Goal: Task Accomplishment & Management: Complete application form

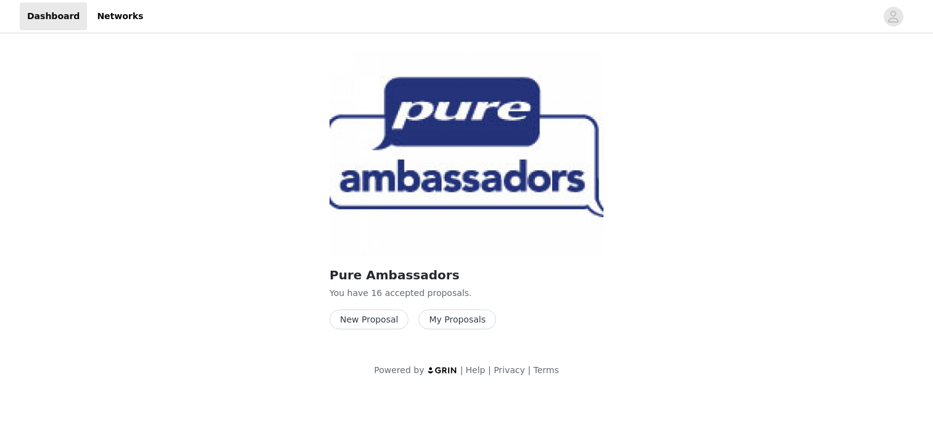
click at [378, 321] on button "New Proposal" at bounding box center [368, 320] width 79 height 20
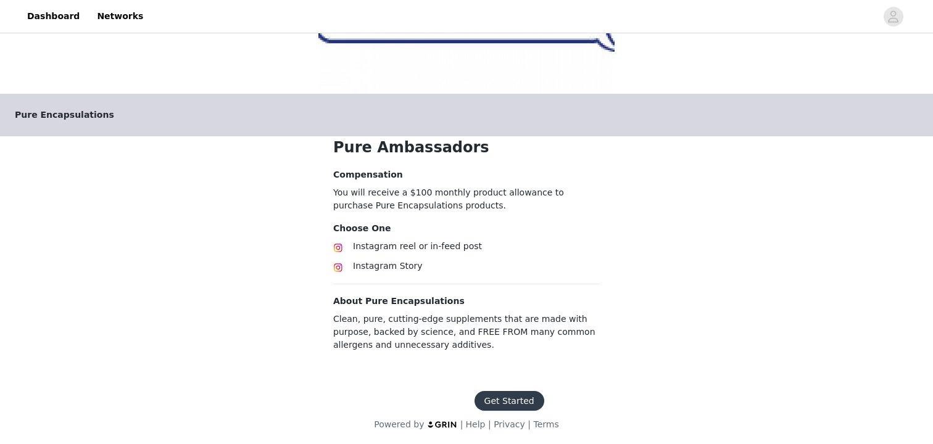
scroll to position [166, 0]
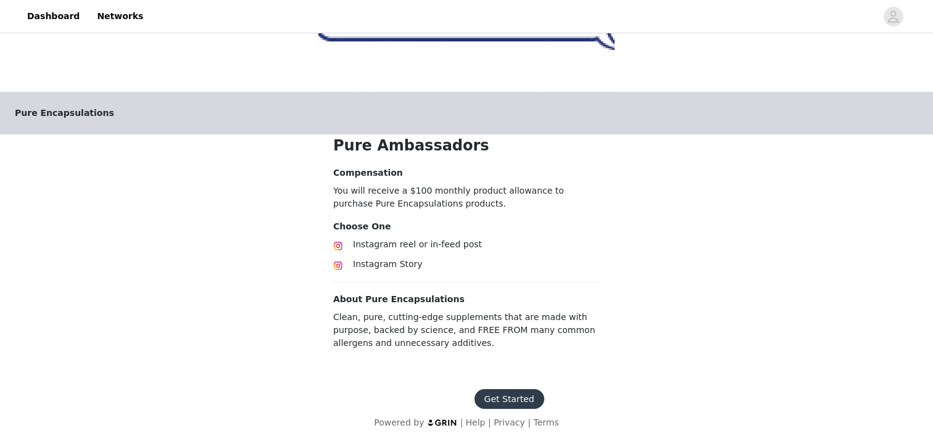
click at [504, 400] on button "Get Started" at bounding box center [509, 399] width 70 height 20
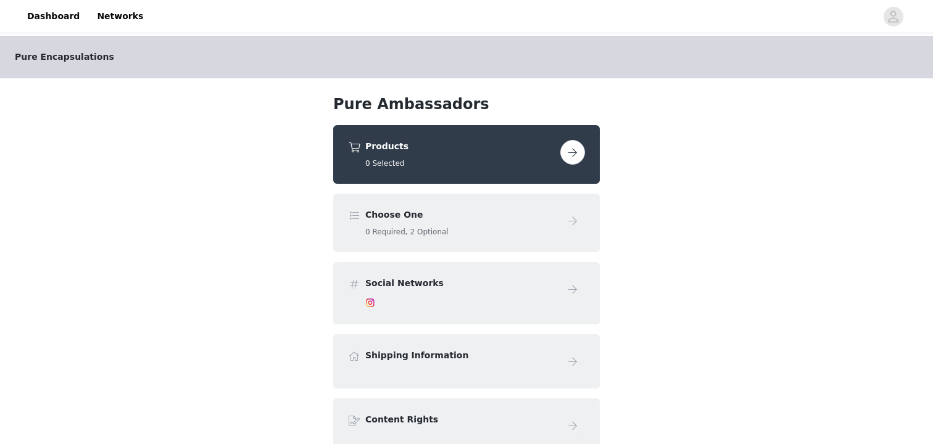
click at [581, 160] on button "button" at bounding box center [572, 152] width 25 height 25
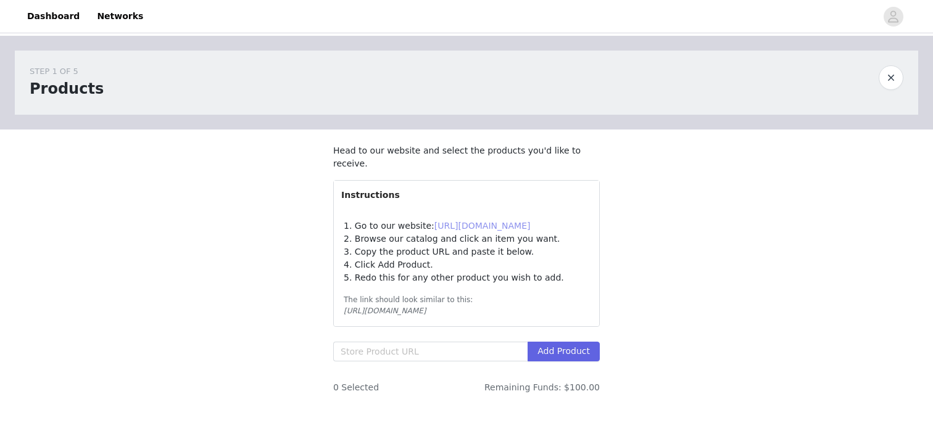
click at [482, 224] on link "[URL][DOMAIN_NAME]" at bounding box center [482, 226] width 96 height 10
click at [410, 353] on input "text" at bounding box center [430, 352] width 194 height 20
paste input "[URL][DOMAIN_NAME]"
click at [570, 352] on button "Add Product" at bounding box center [563, 352] width 72 height 20
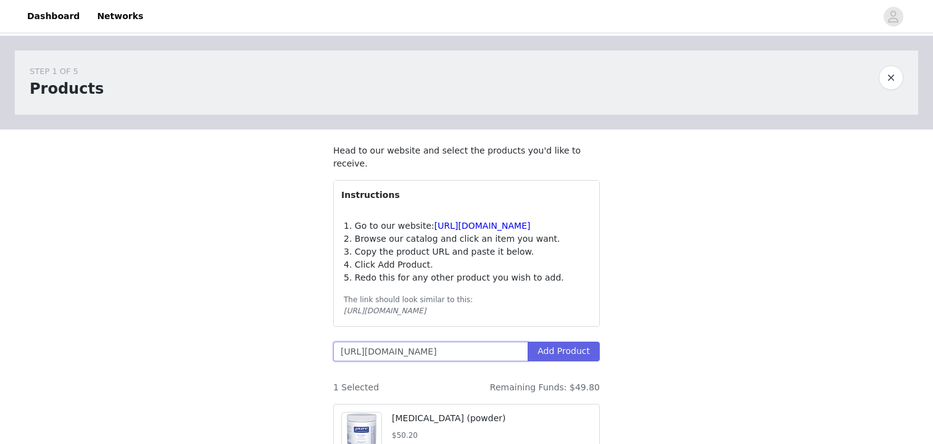
scroll to position [0, 0]
click at [479, 225] on link "[URL][DOMAIN_NAME]" at bounding box center [482, 226] width 96 height 10
click at [371, 351] on input "[URL][DOMAIN_NAME]" at bounding box center [430, 352] width 194 height 20
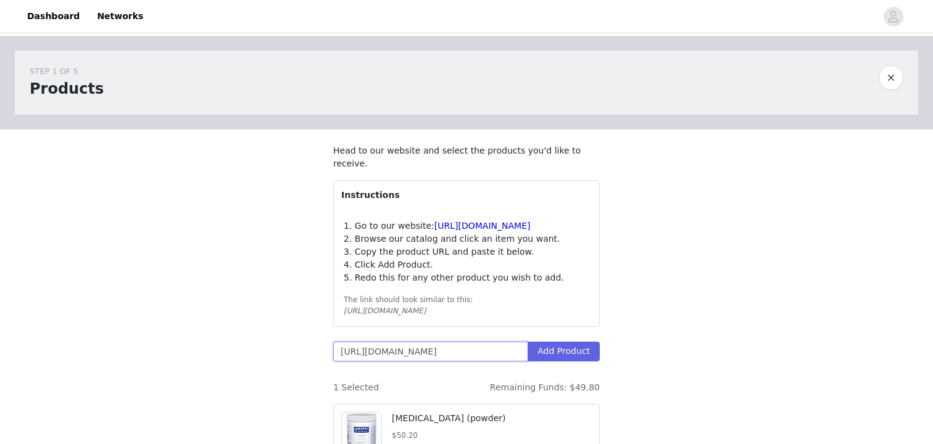
paste input "2040784756770/purenutrients-epa-dha-gummy"
click at [584, 355] on button "Add Product" at bounding box center [563, 352] width 72 height 20
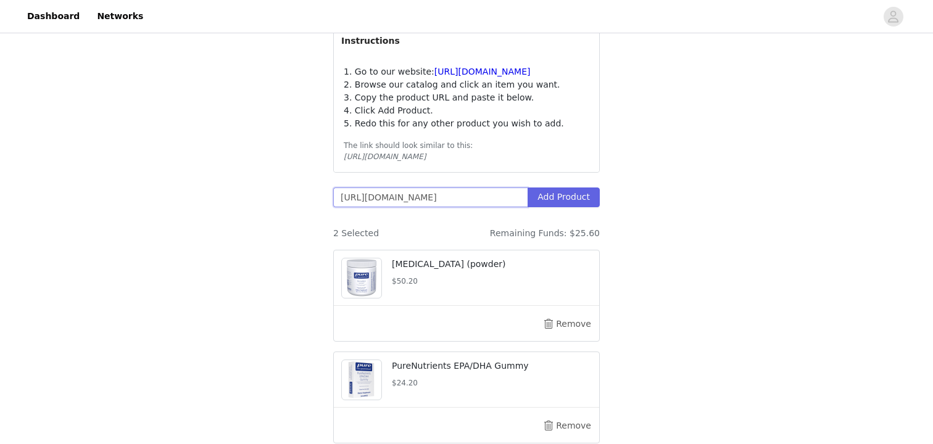
click at [421, 200] on input "[URL][DOMAIN_NAME]" at bounding box center [430, 198] width 194 height 20
paste input "43591436894242/vitamin-d3-k2"
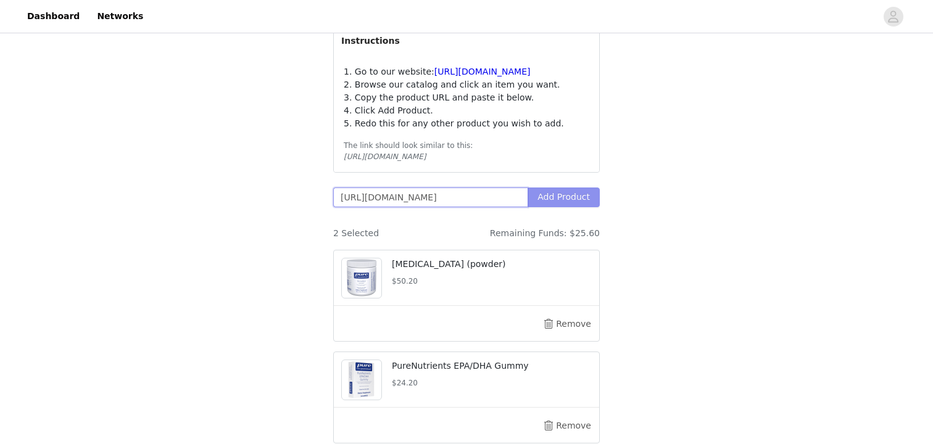
type input "[URL][DOMAIN_NAME]"
click at [547, 194] on button "Add Product" at bounding box center [563, 198] width 72 height 20
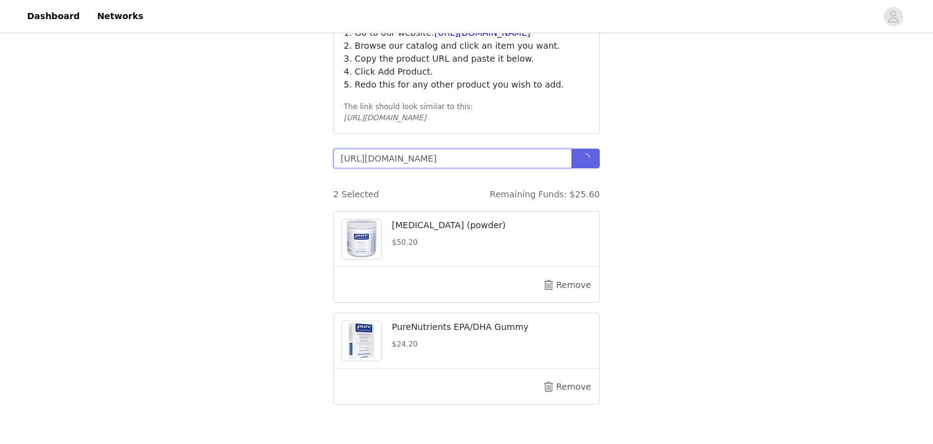
scroll to position [197, 0]
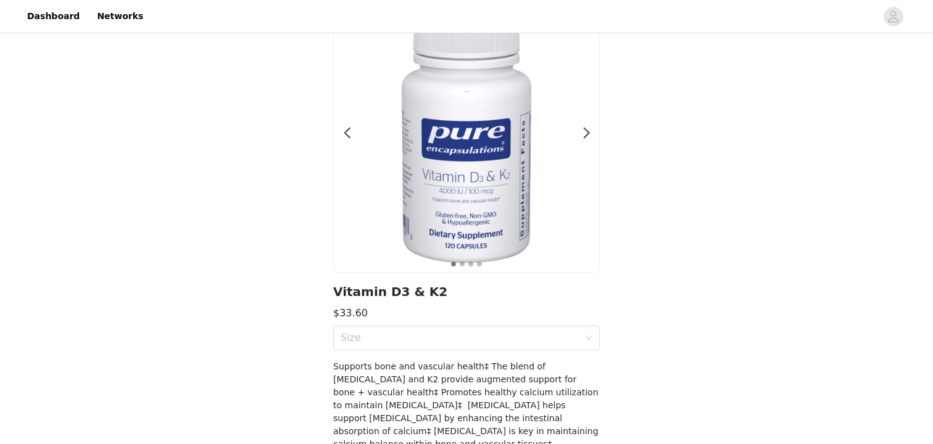
scroll to position [81, 0]
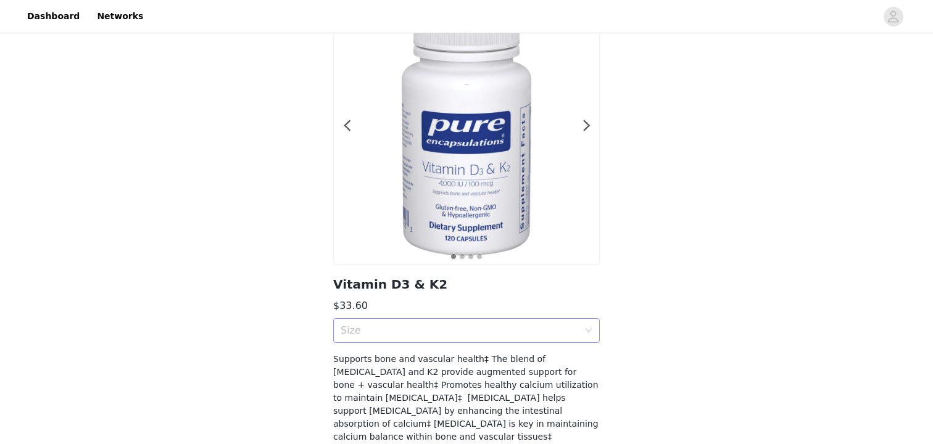
click at [559, 326] on div "Size" at bounding box center [460, 330] width 238 height 12
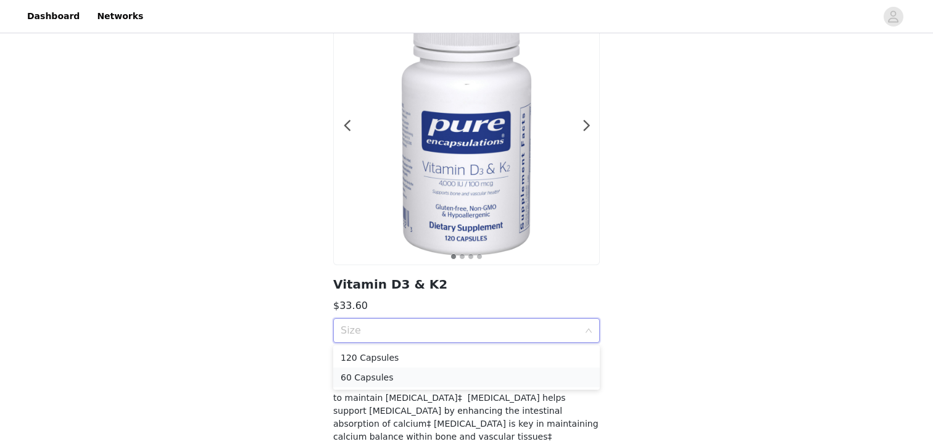
click at [530, 373] on div "60 Capsules" at bounding box center [467, 378] width 252 height 14
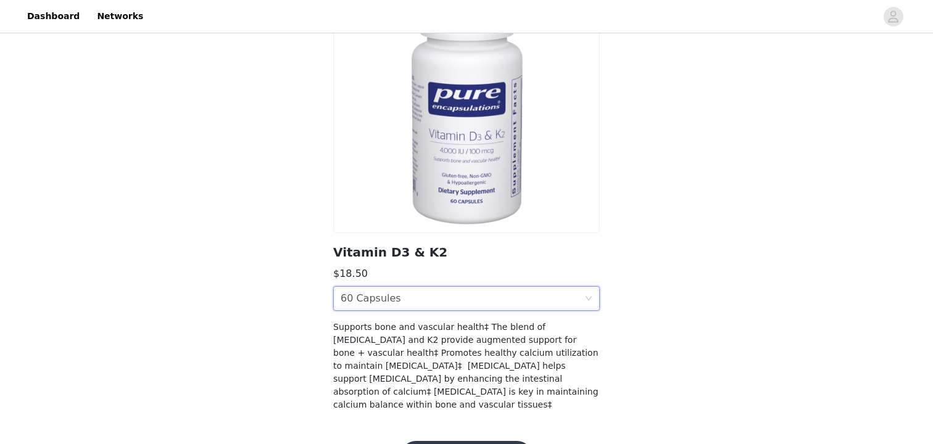
scroll to position [142, 0]
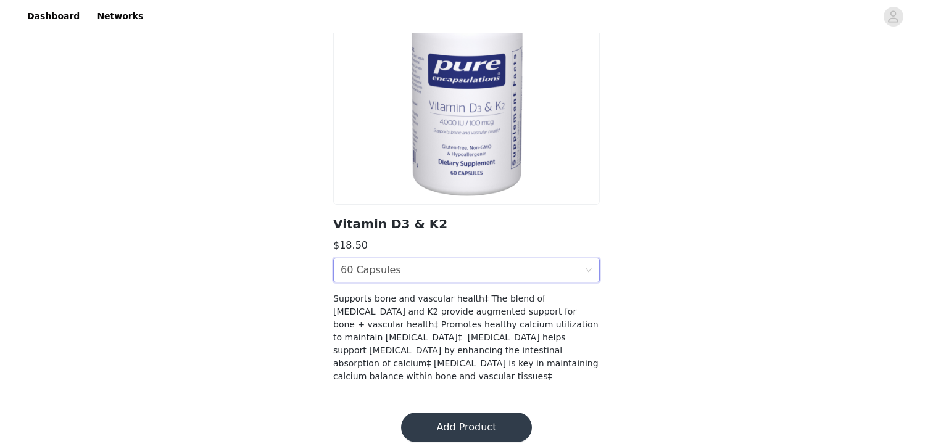
click at [482, 416] on button "Add Product" at bounding box center [466, 428] width 131 height 30
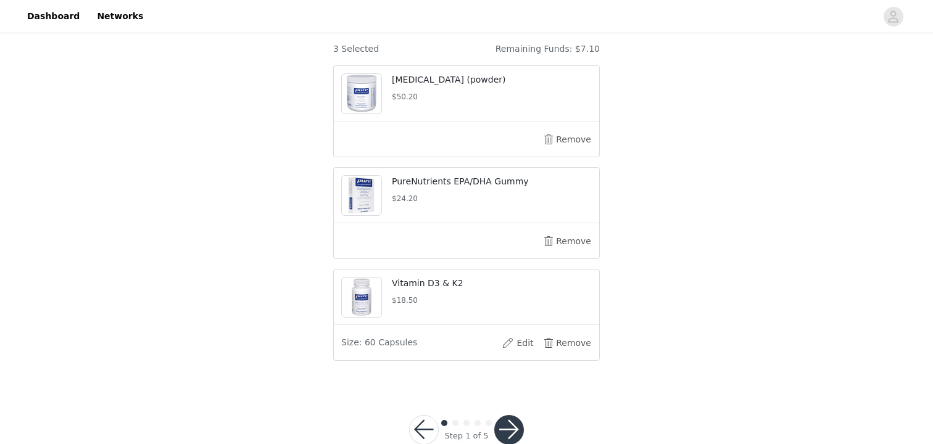
scroll to position [368, 0]
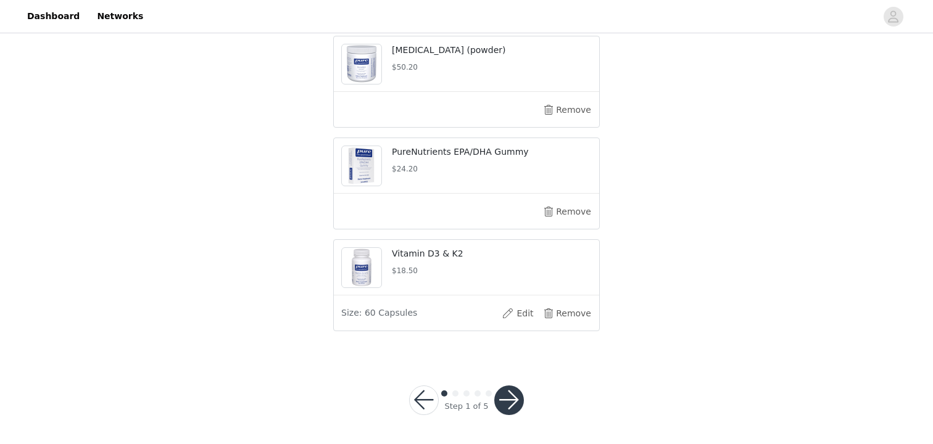
click at [516, 403] on button "button" at bounding box center [509, 401] width 30 height 30
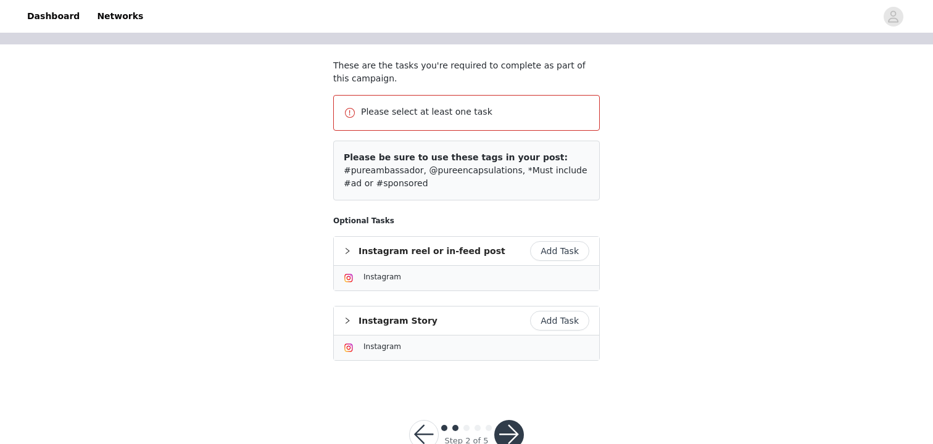
scroll to position [88, 0]
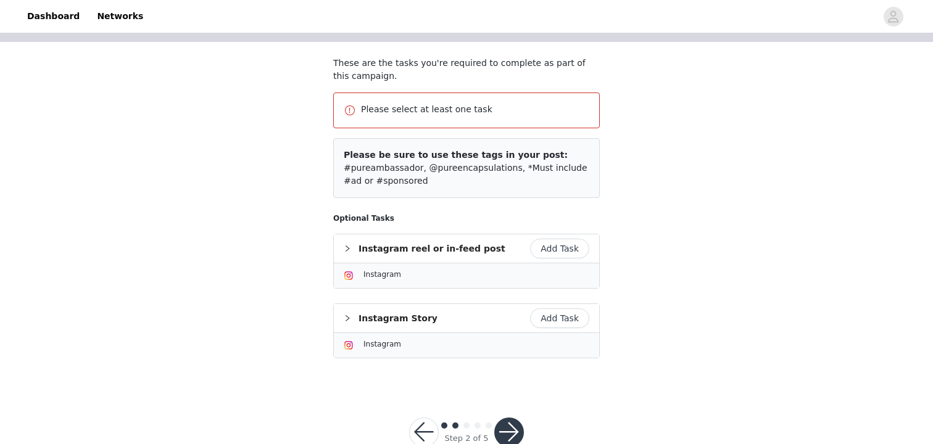
click at [579, 253] on button "Add Task" at bounding box center [559, 249] width 59 height 20
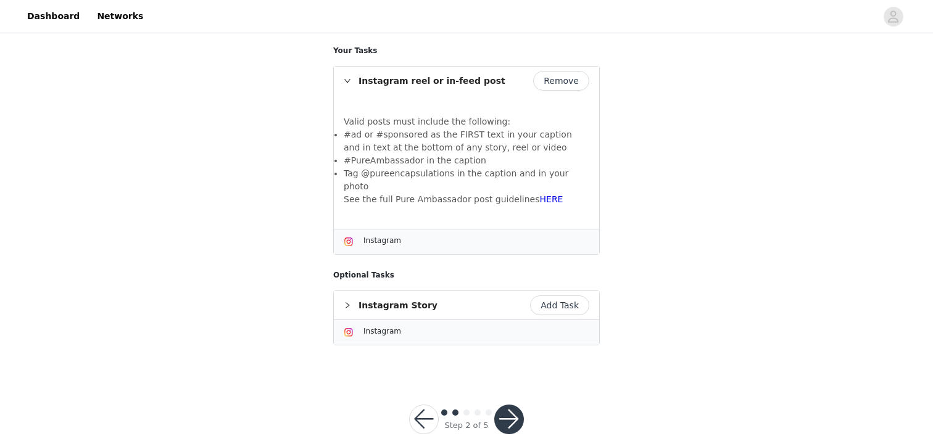
scroll to position [216, 0]
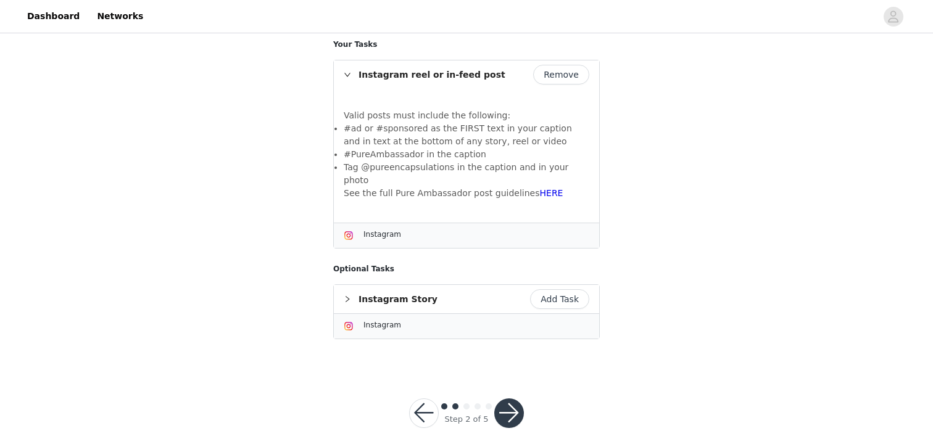
click at [571, 69] on button "Remove" at bounding box center [561, 75] width 56 height 20
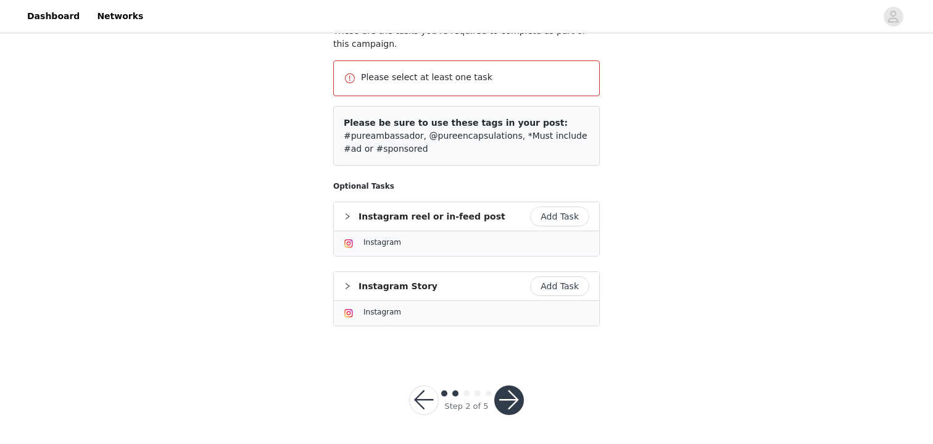
click at [561, 289] on button "Add Task" at bounding box center [559, 286] width 59 height 20
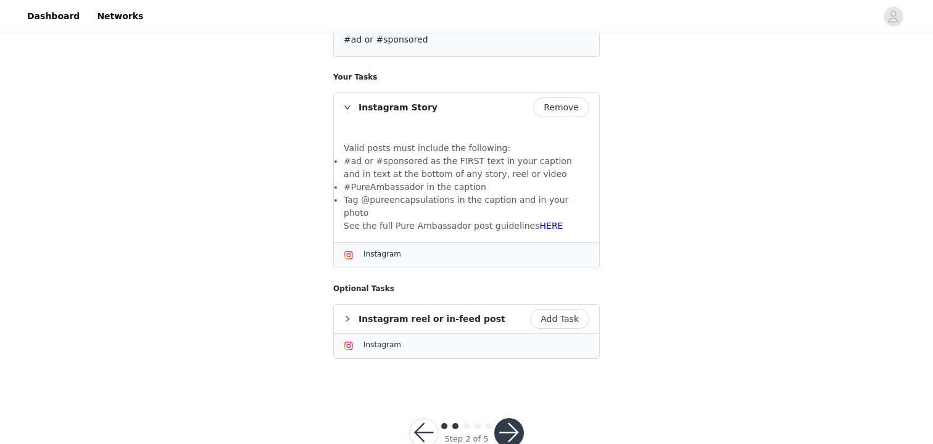
scroll to position [203, 0]
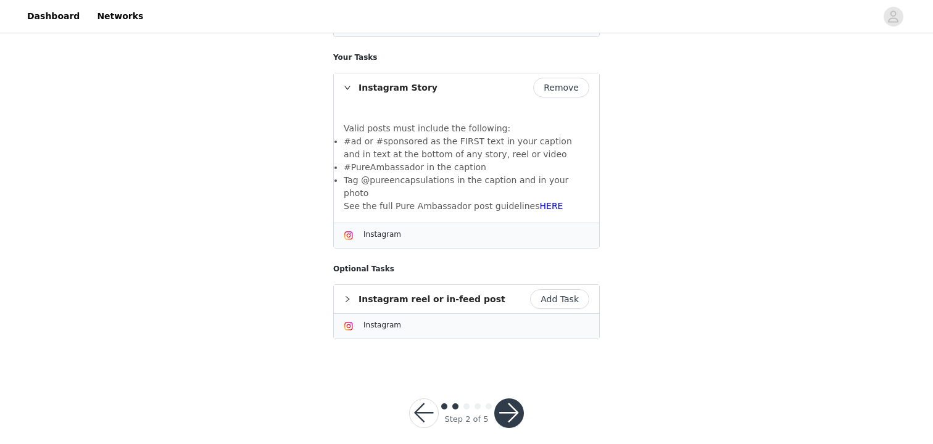
click at [511, 398] on button "button" at bounding box center [509, 413] width 30 height 30
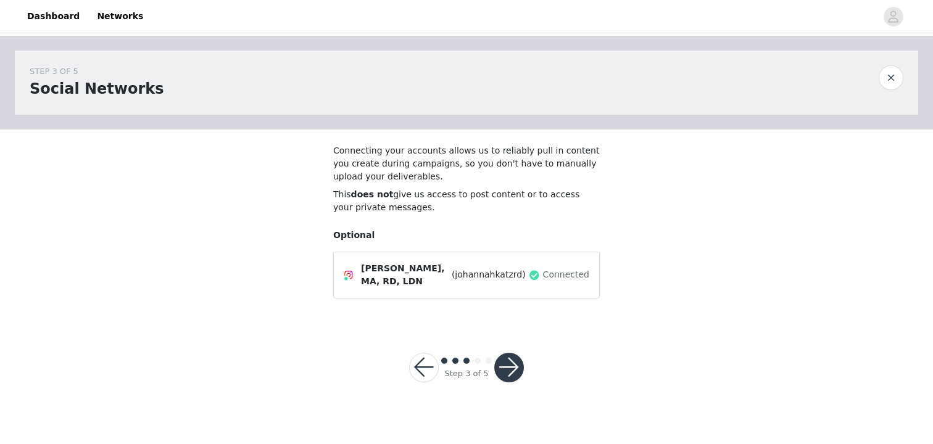
click at [514, 365] on button "button" at bounding box center [509, 368] width 30 height 30
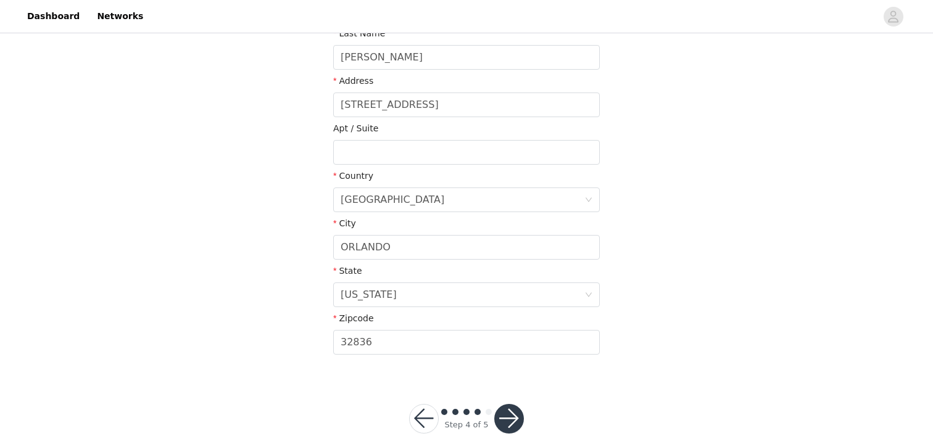
scroll to position [317, 0]
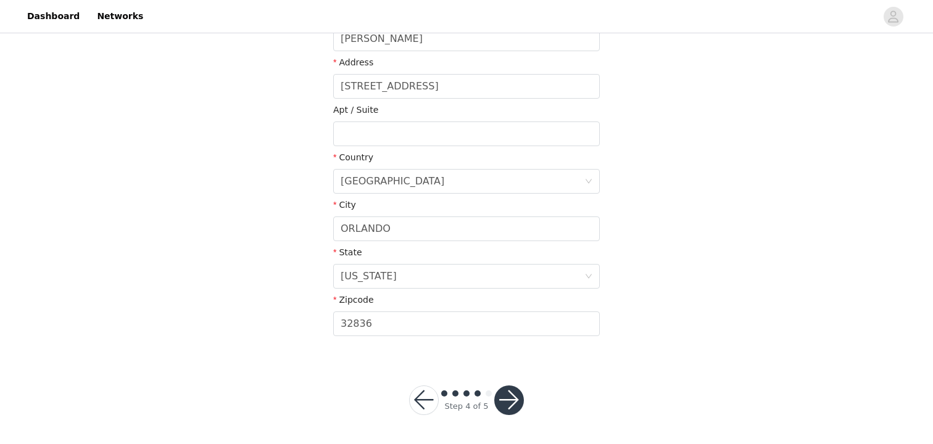
click at [511, 402] on button "button" at bounding box center [509, 401] width 30 height 30
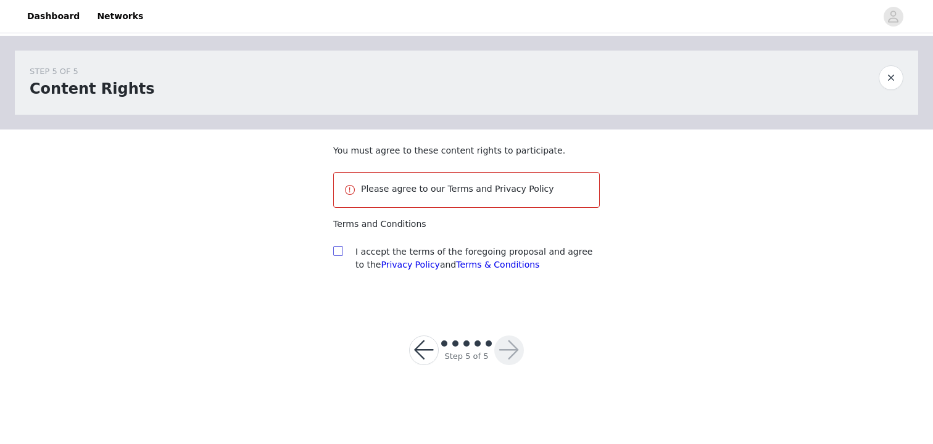
click at [337, 254] on input "checkbox" at bounding box center [337, 250] width 9 height 9
checkbox input "true"
click at [510, 349] on button "button" at bounding box center [509, 351] width 30 height 30
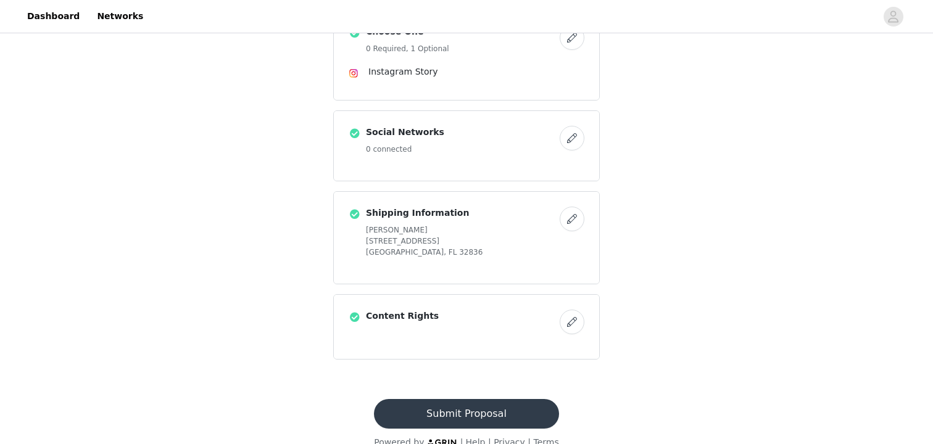
scroll to position [349, 0]
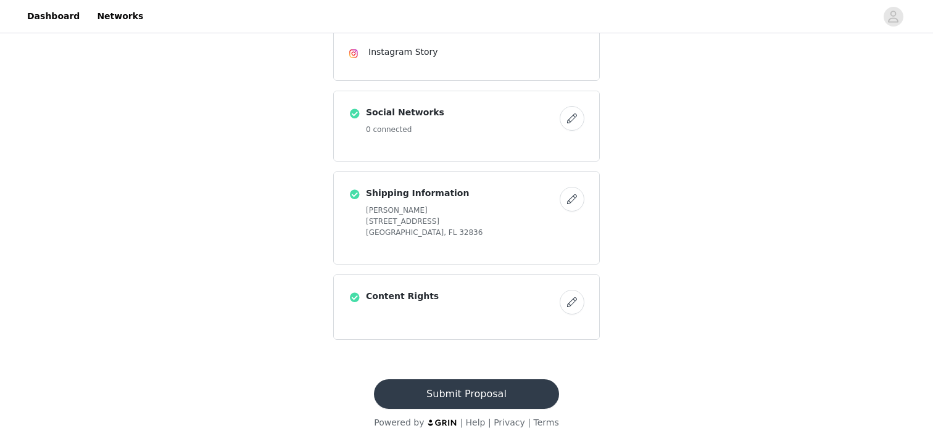
click at [512, 397] on button "Submit Proposal" at bounding box center [466, 394] width 184 height 30
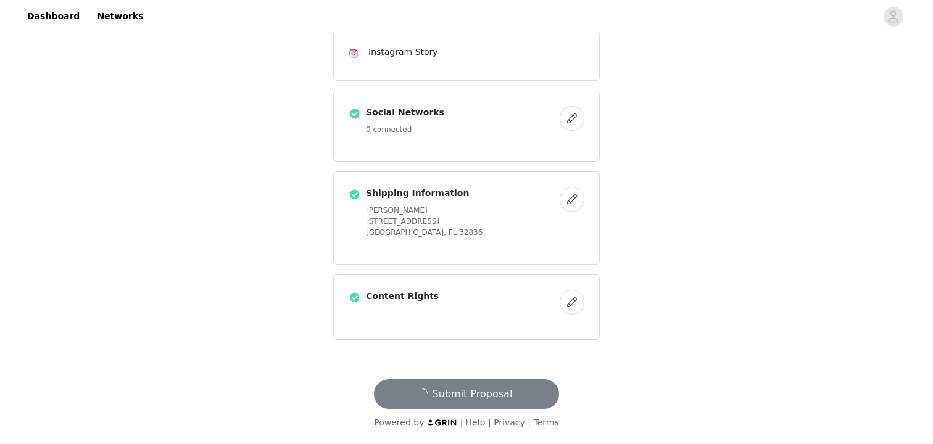
scroll to position [0, 0]
